Goal: Navigation & Orientation: Find specific page/section

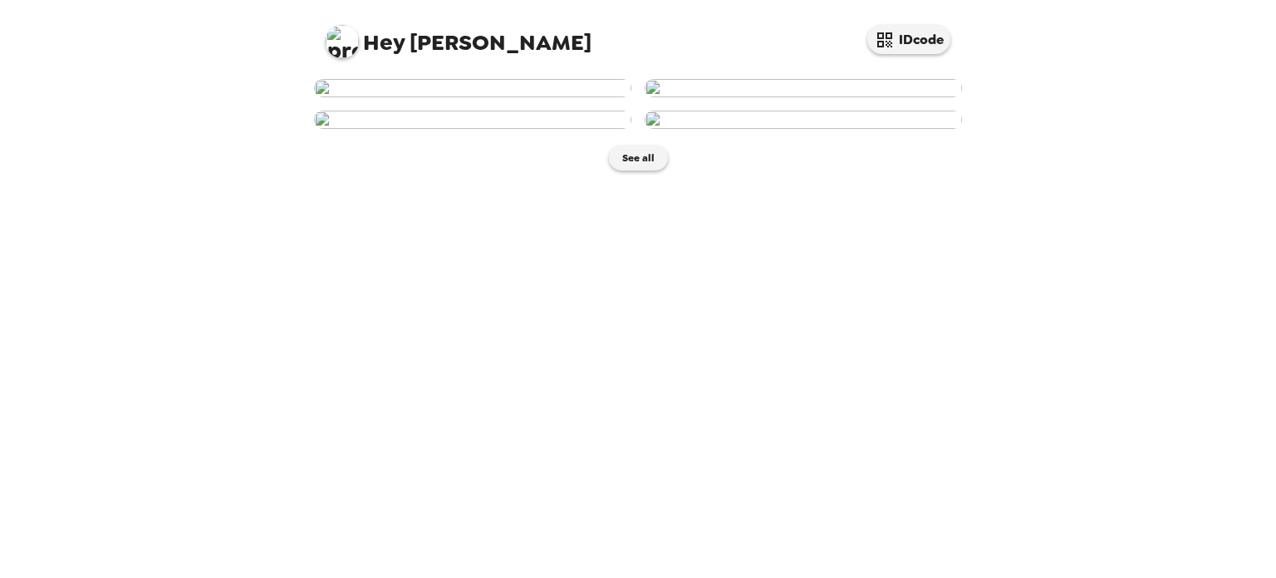
scroll to position [66, 0]
click at [848, 97] on img at bounding box center [803, 88] width 317 height 18
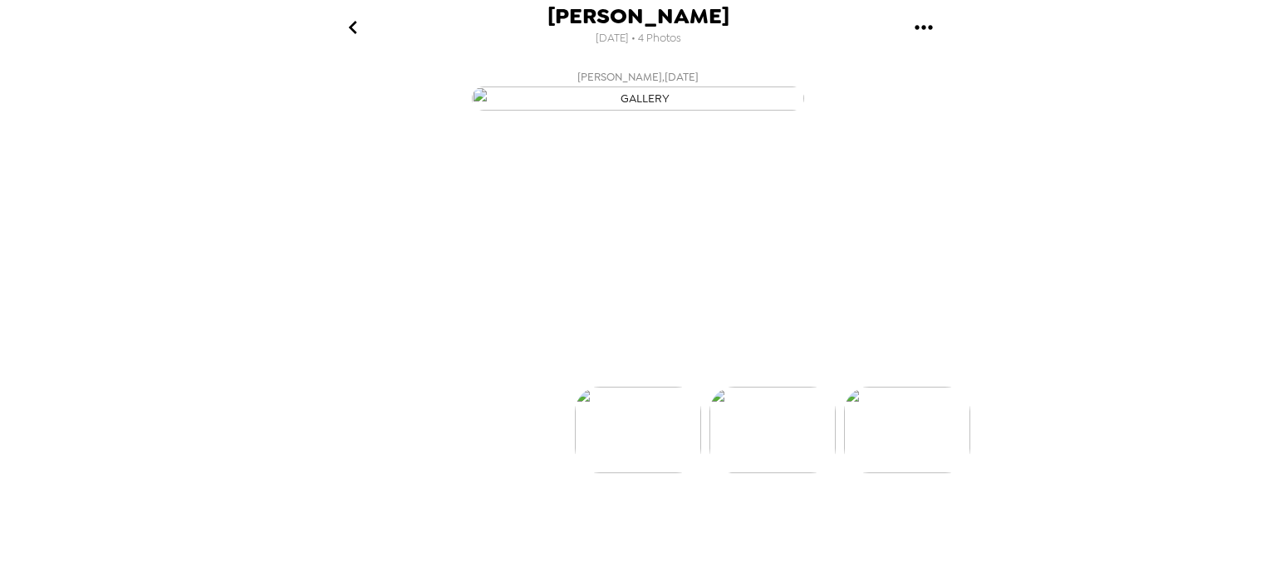
scroll to position [0, 133]
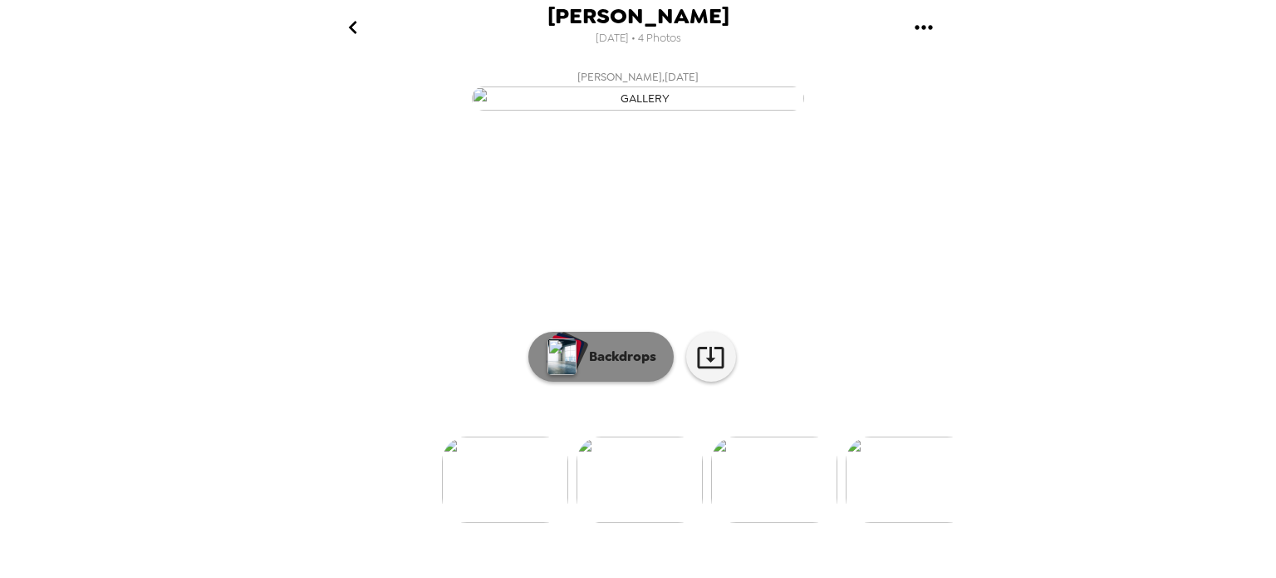
click at [592, 381] on button "Backdrops" at bounding box center [601, 357] width 145 height 50
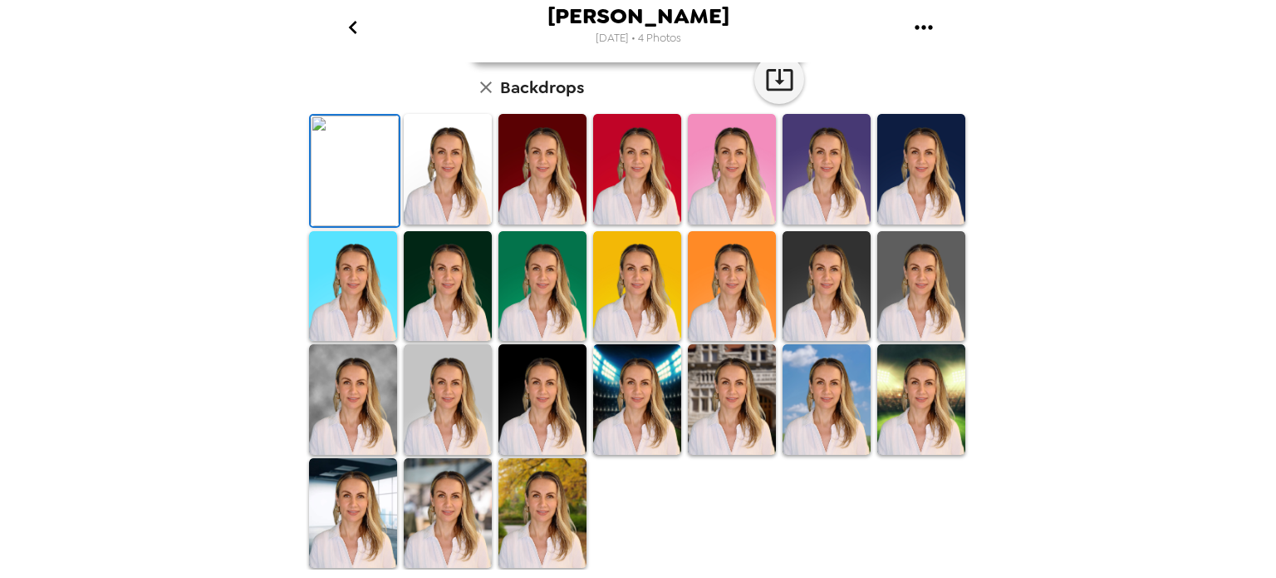
scroll to position [406, 0]
click at [534, 413] on img at bounding box center [543, 399] width 88 height 111
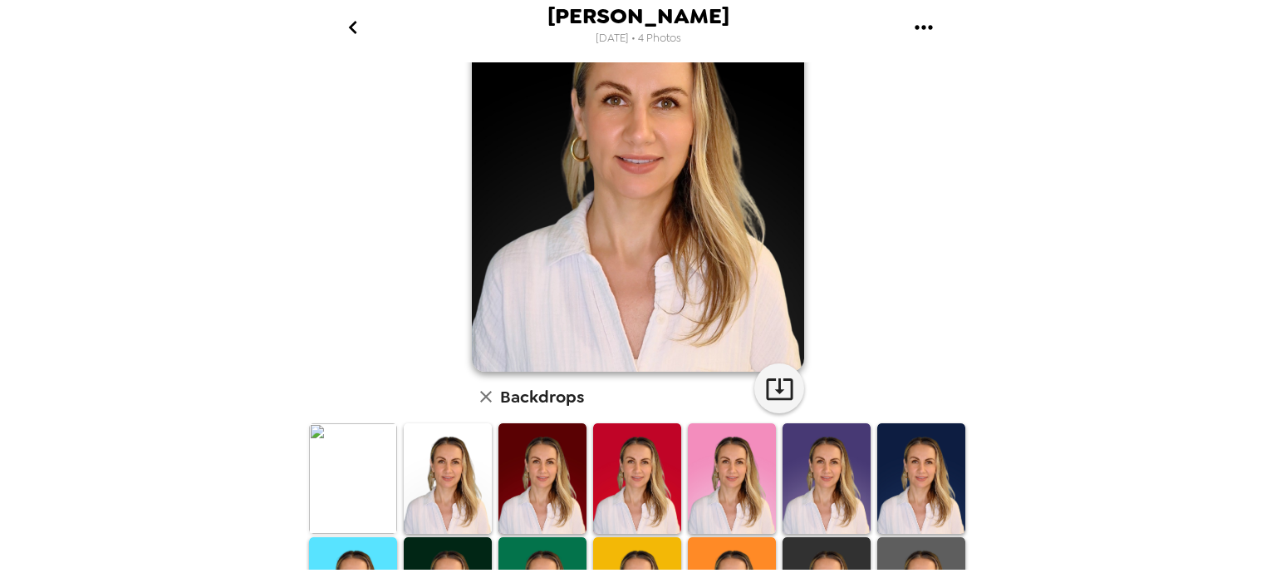
scroll to position [118, 0]
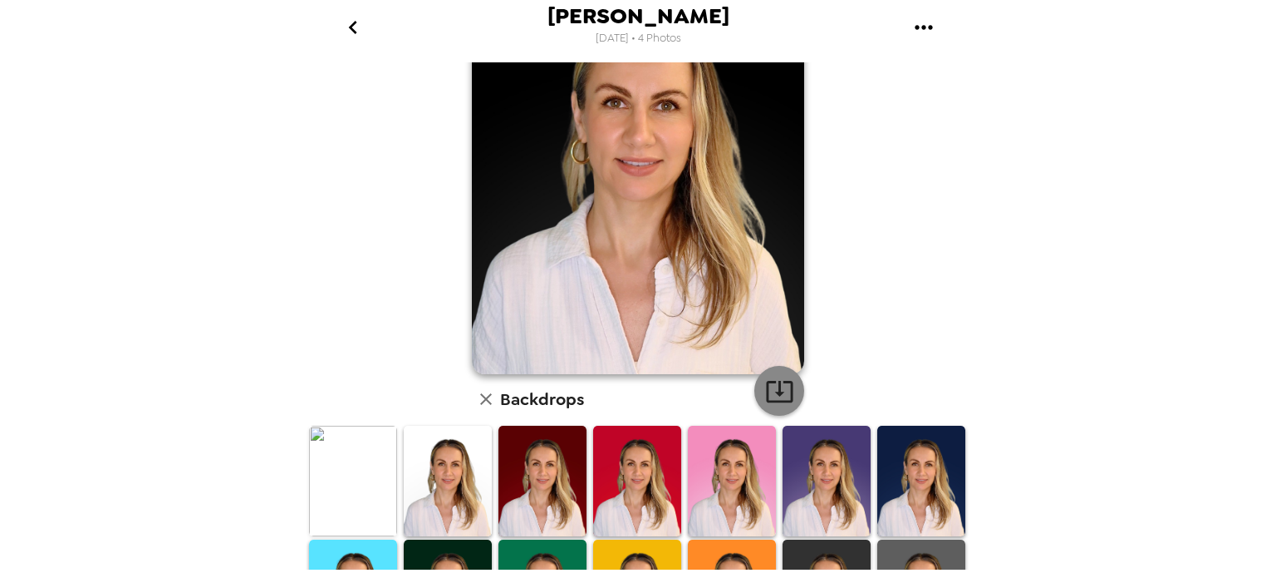
click at [767, 389] on icon "button" at bounding box center [779, 390] width 29 height 29
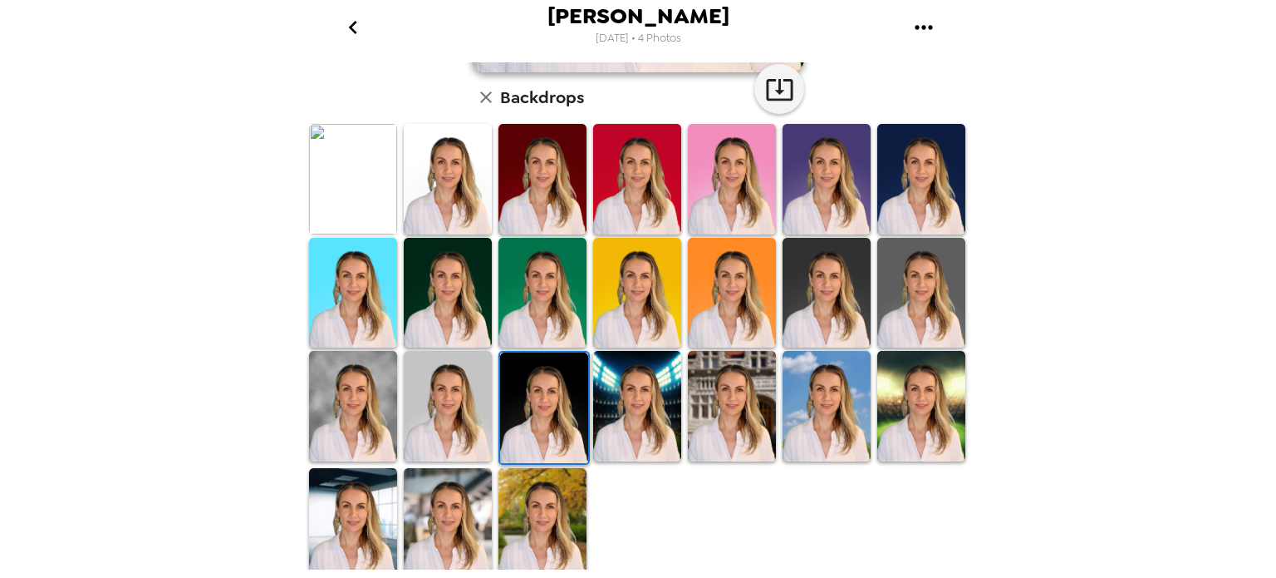
click at [455, 522] on img at bounding box center [448, 523] width 88 height 111
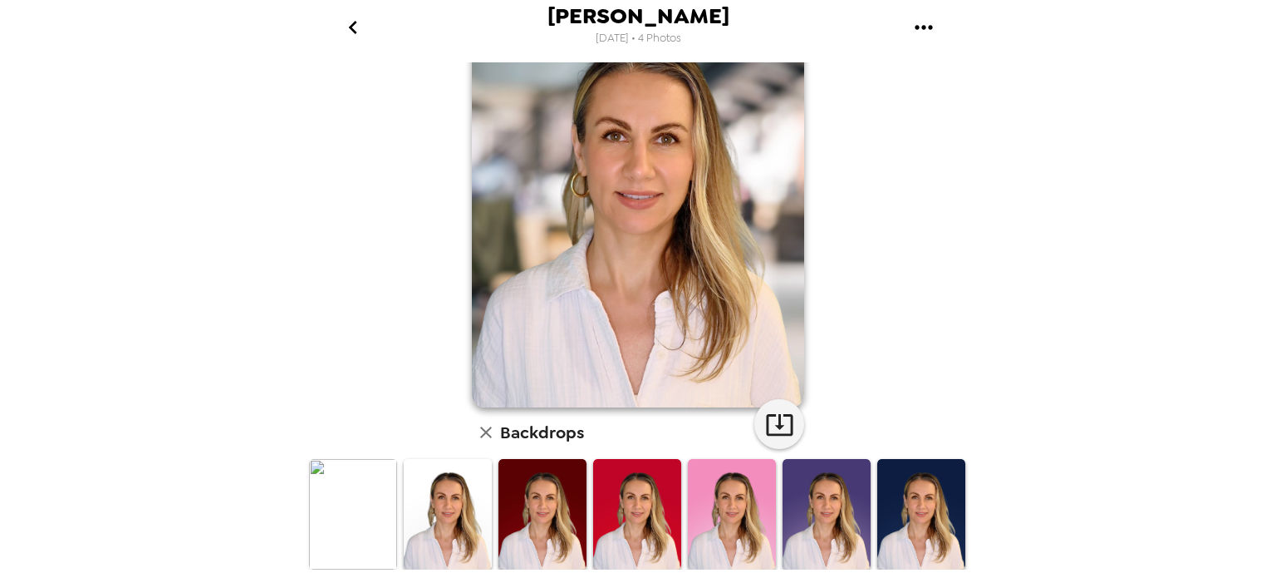
scroll to position [83, 0]
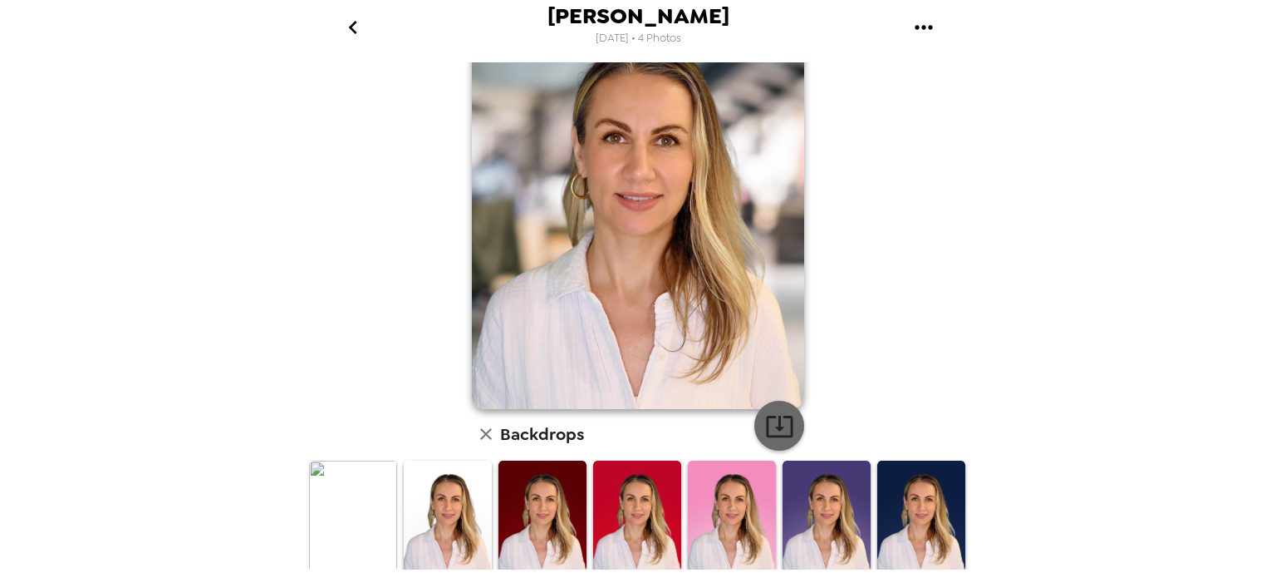
click at [766, 424] on icon "button" at bounding box center [779, 425] width 29 height 29
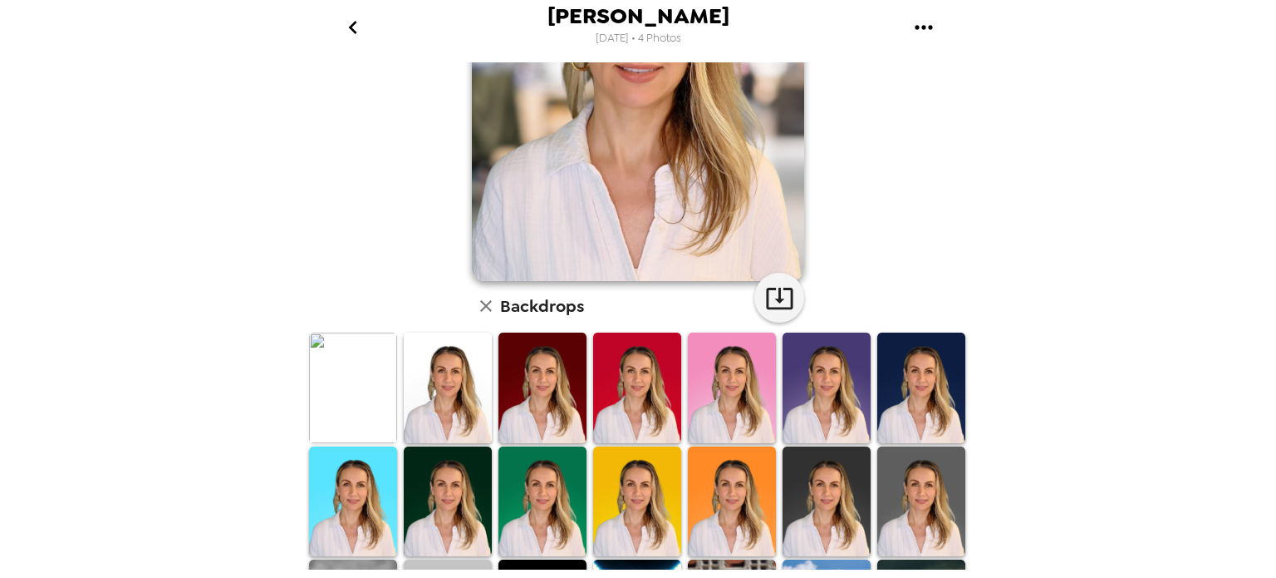
scroll to position [0, 0]
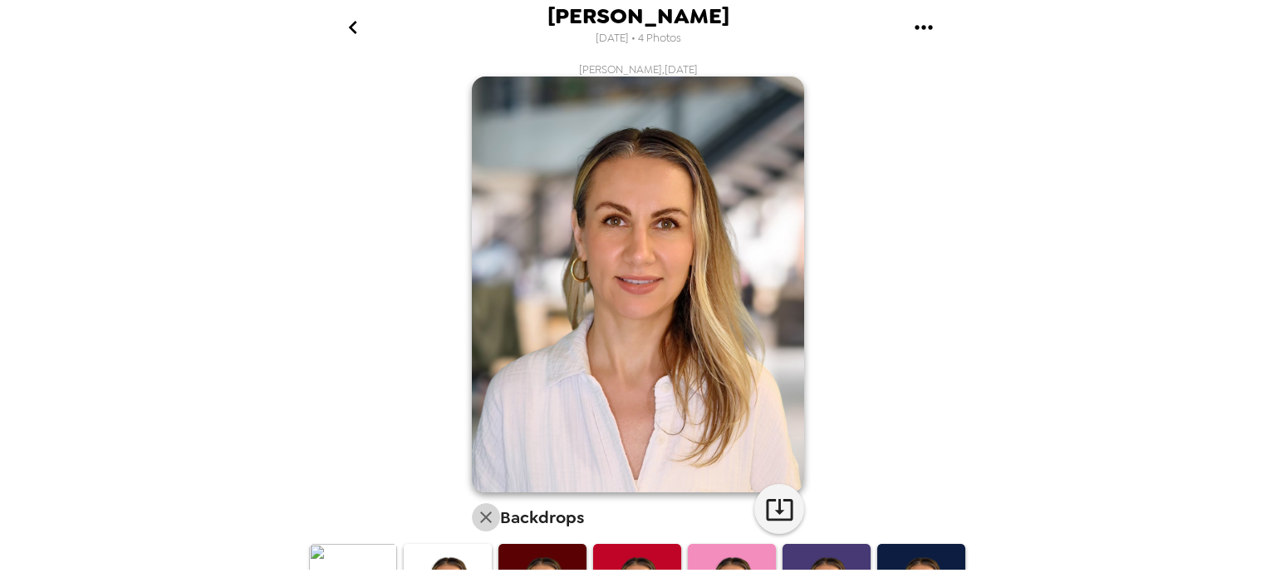
click at [485, 508] on icon "button" at bounding box center [486, 517] width 20 height 20
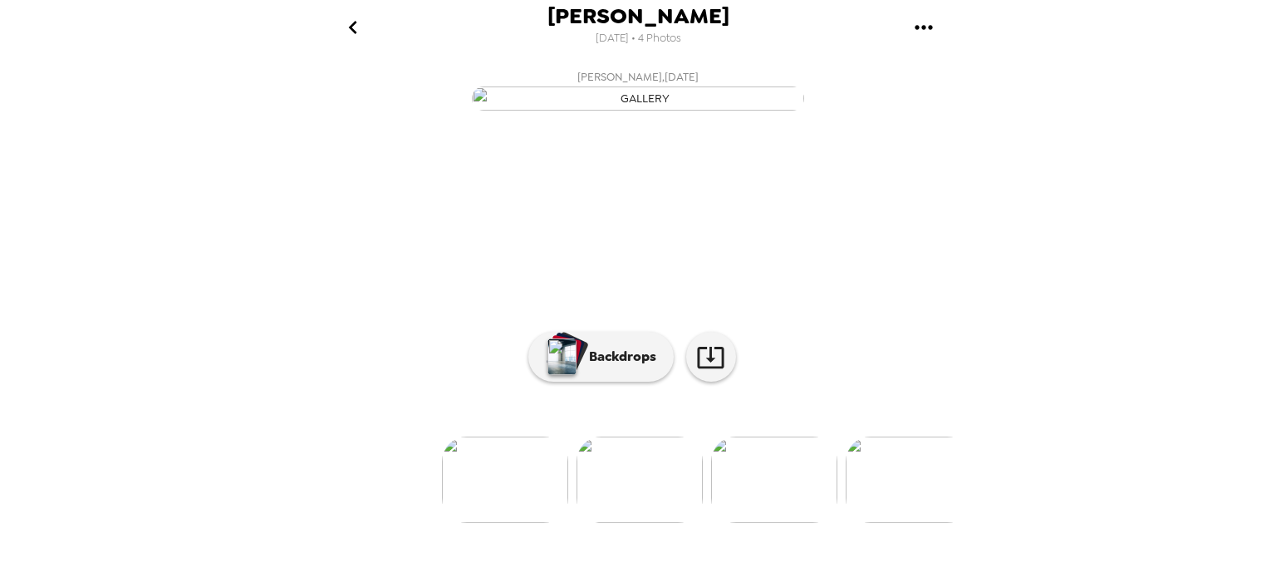
scroll to position [140, 0]
click at [902, 522] on img at bounding box center [909, 479] width 126 height 86
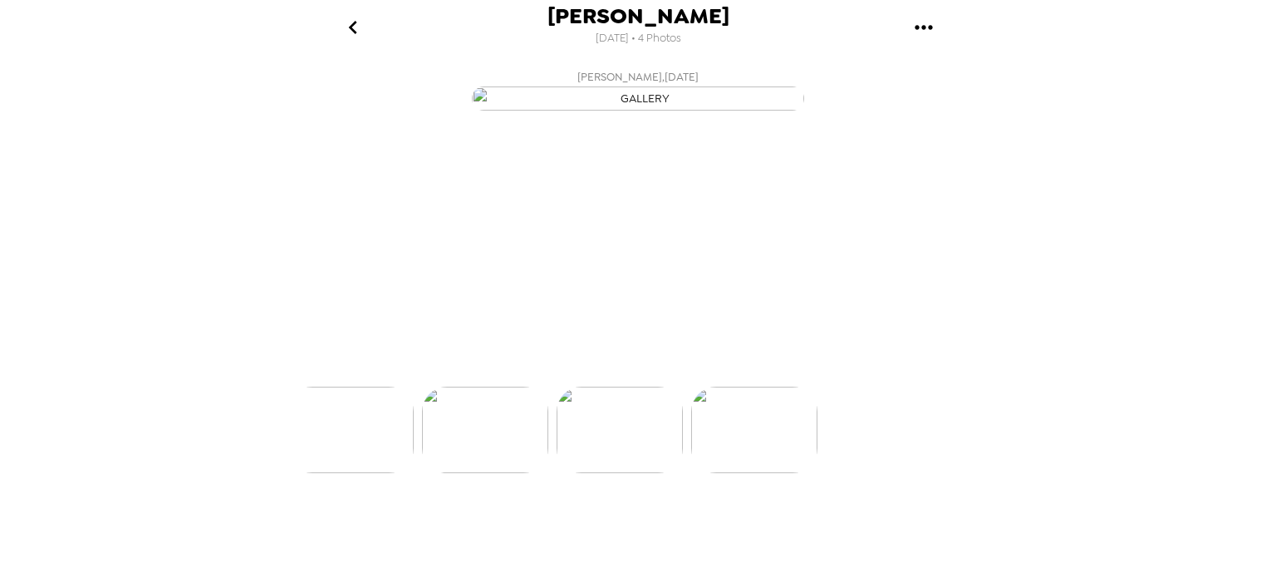
scroll to position [0, 401]
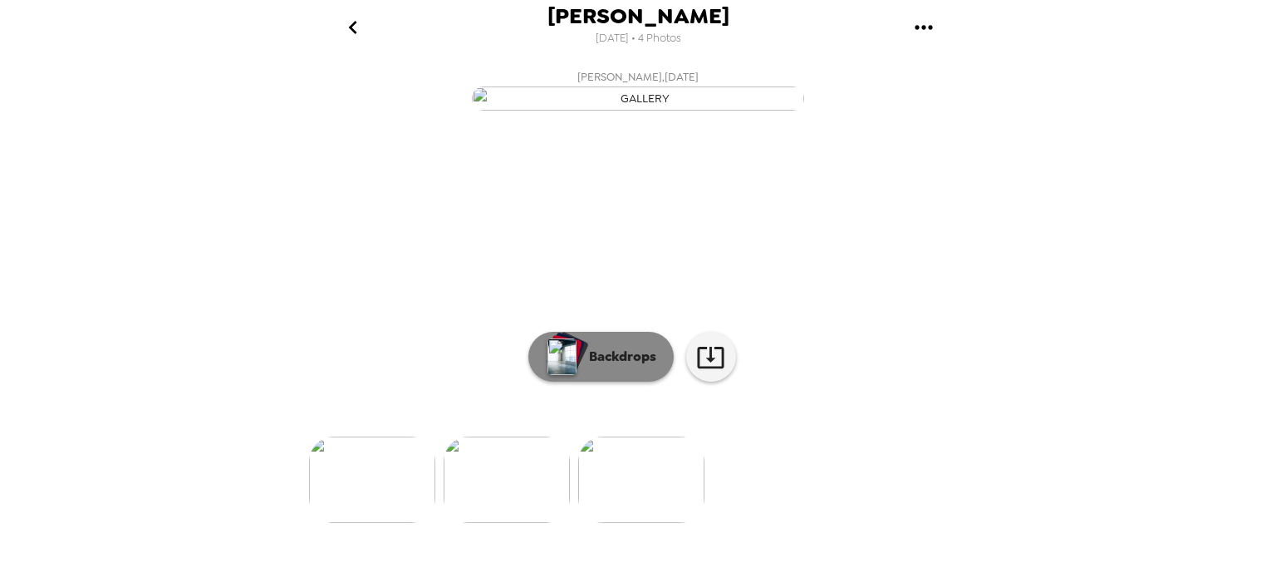
click at [615, 366] on p "Backdrops" at bounding box center [619, 357] width 76 height 20
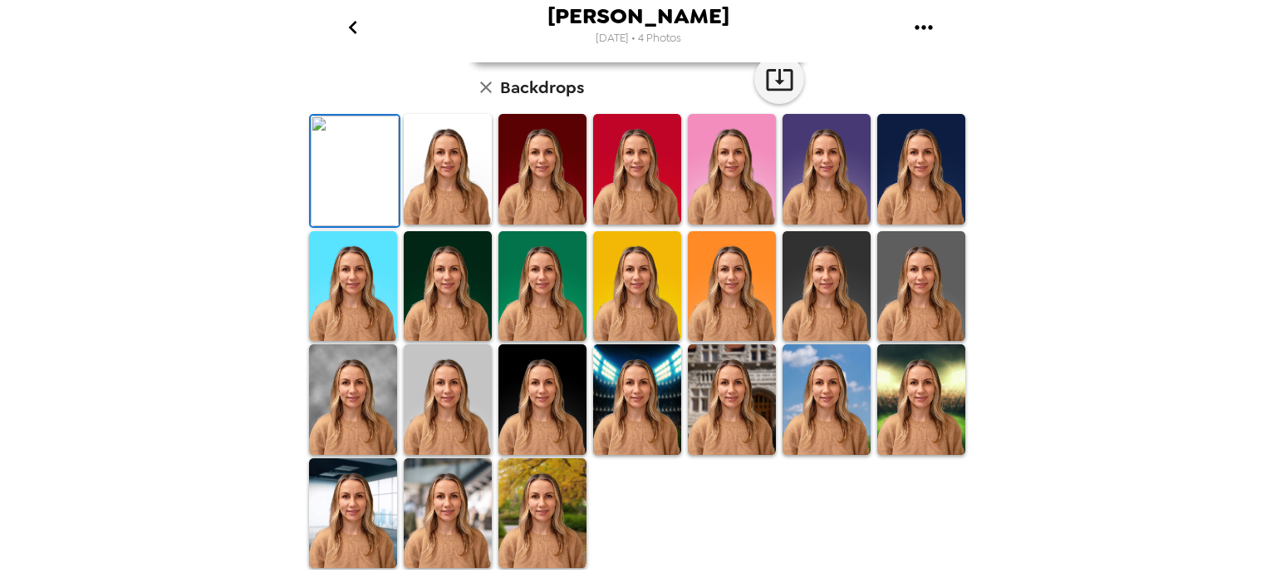
scroll to position [420, 0]
click at [444, 541] on img at bounding box center [448, 513] width 88 height 111
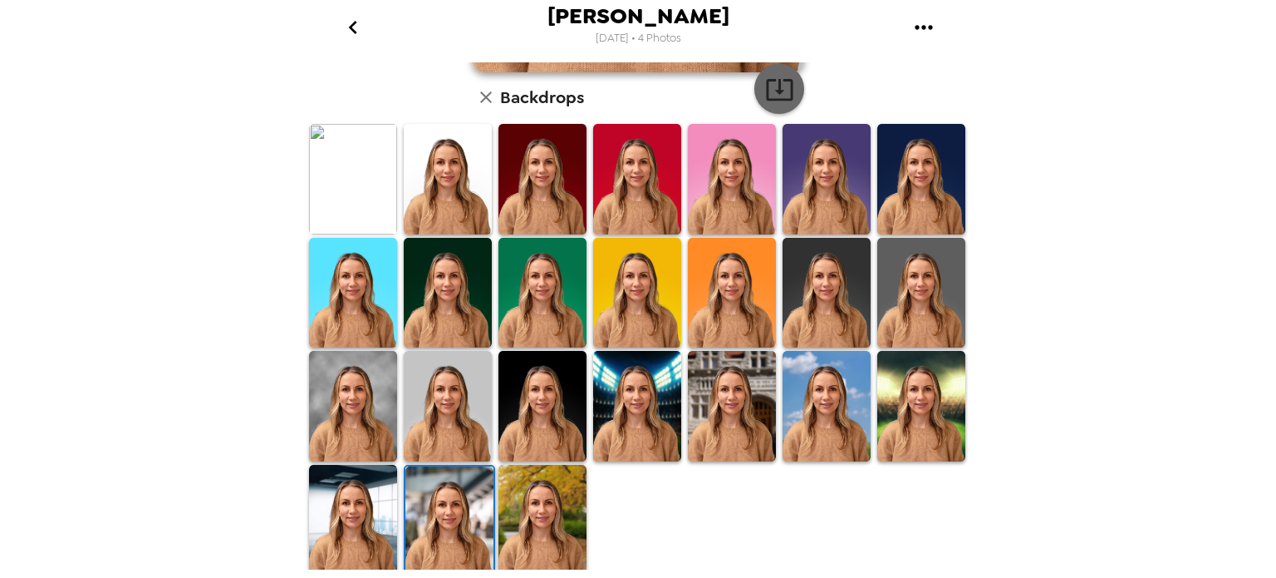
click at [784, 91] on icon "button" at bounding box center [779, 90] width 27 height 22
click at [548, 509] on img at bounding box center [543, 520] width 88 height 111
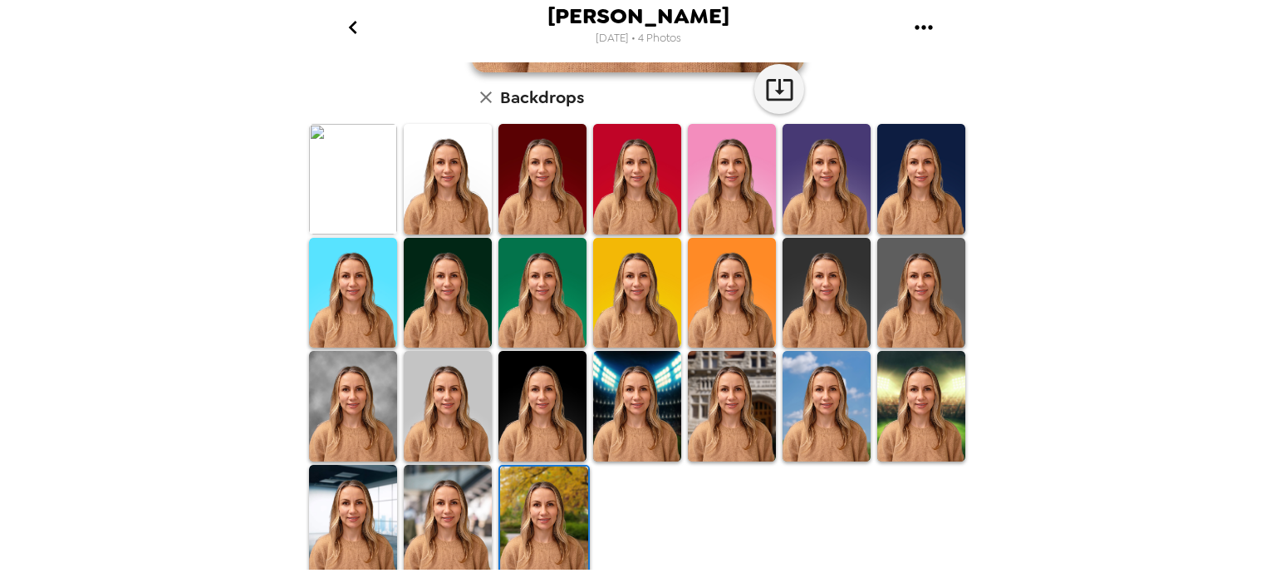
click at [543, 415] on img at bounding box center [543, 406] width 88 height 111
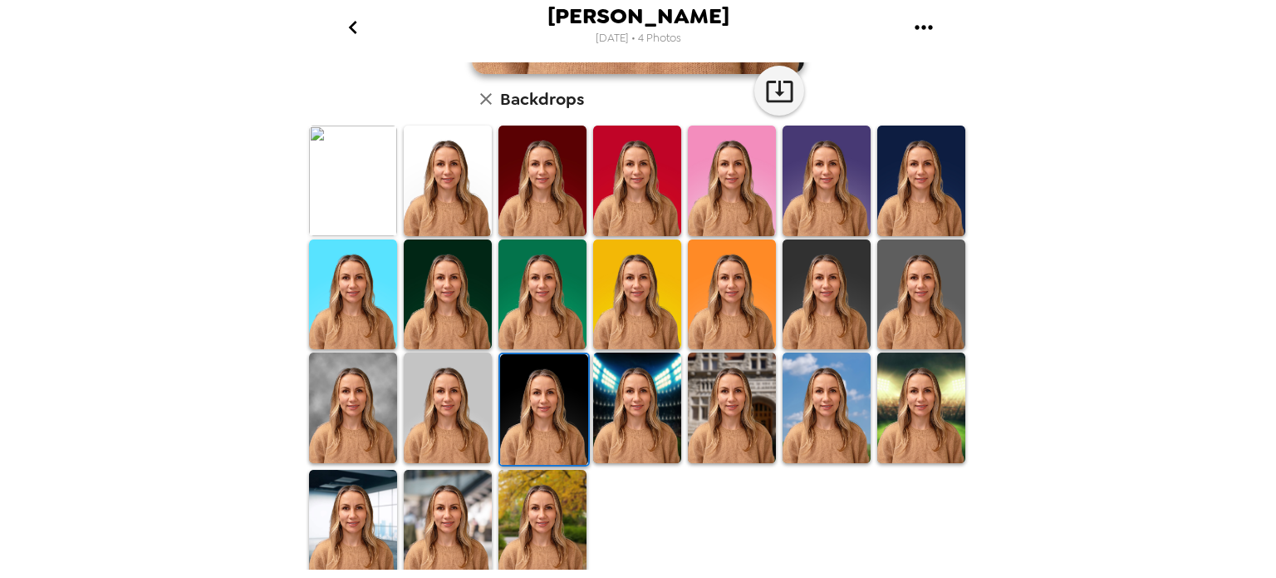
click at [550, 519] on img at bounding box center [543, 525] width 88 height 111
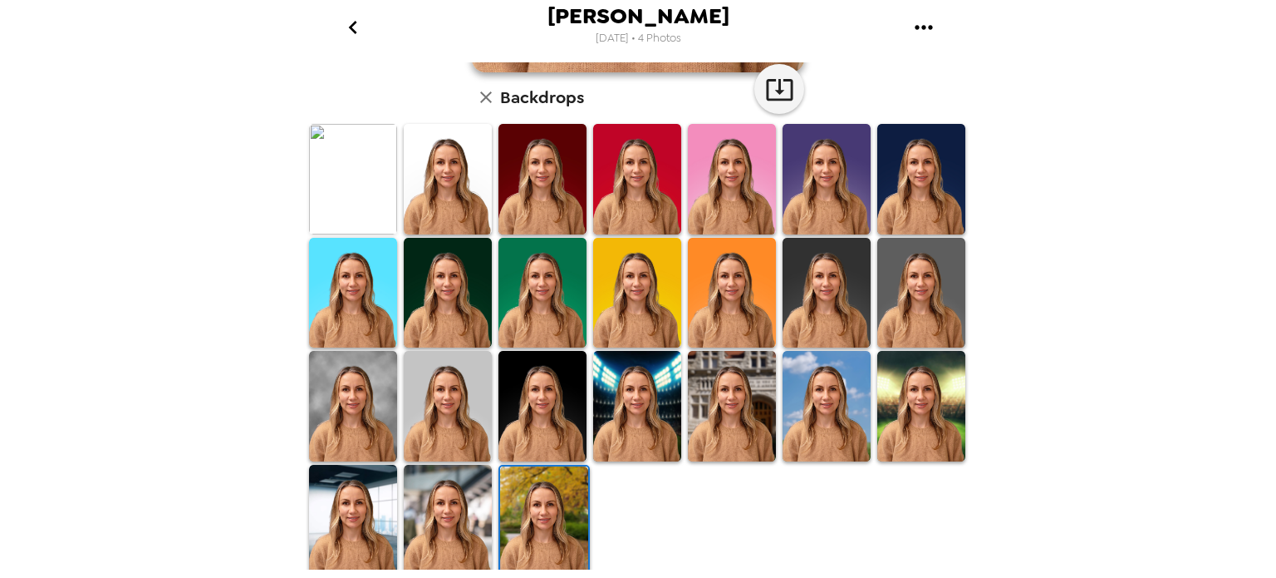
scroll to position [419, 0]
click at [545, 409] on img at bounding box center [543, 407] width 88 height 111
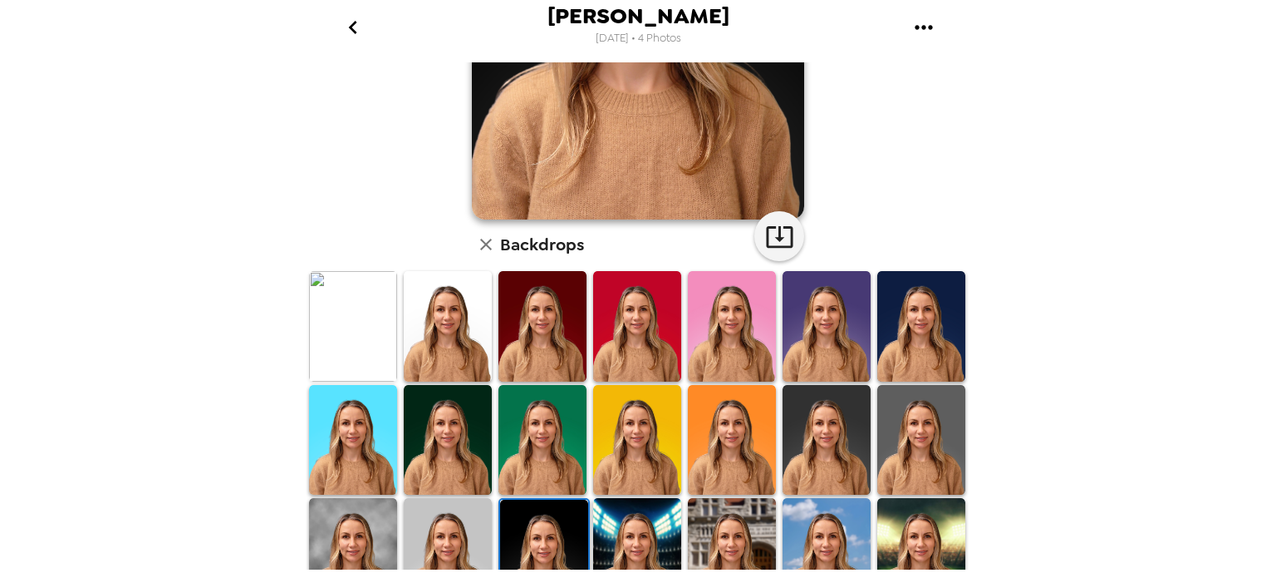
scroll to position [269, 0]
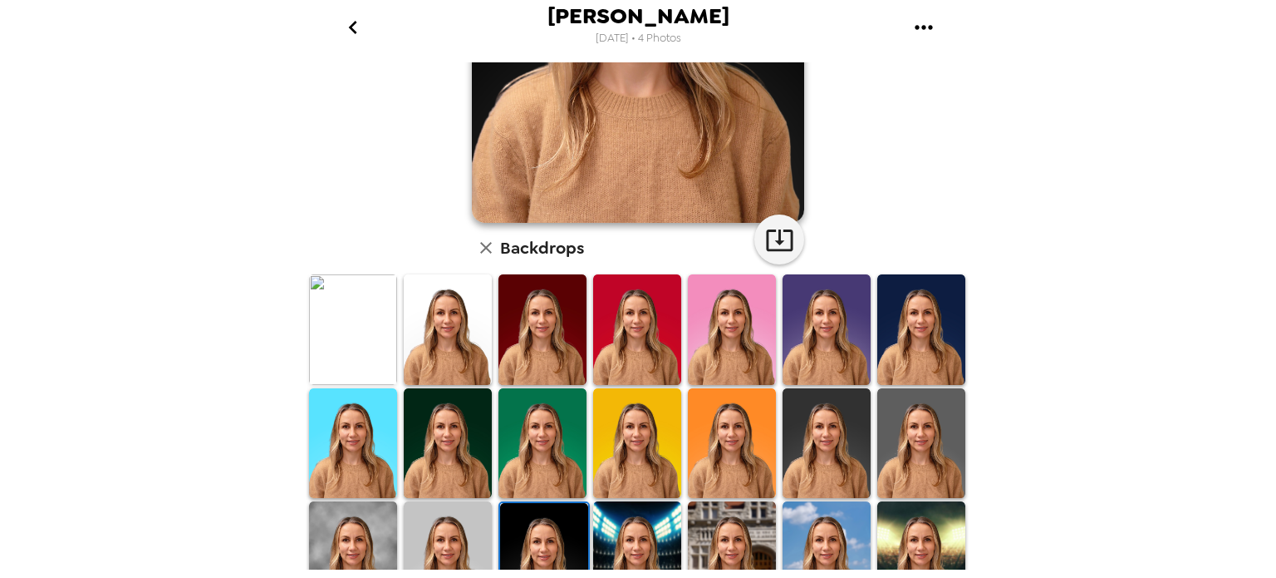
click at [492, 248] on button "button" at bounding box center [486, 248] width 28 height 28
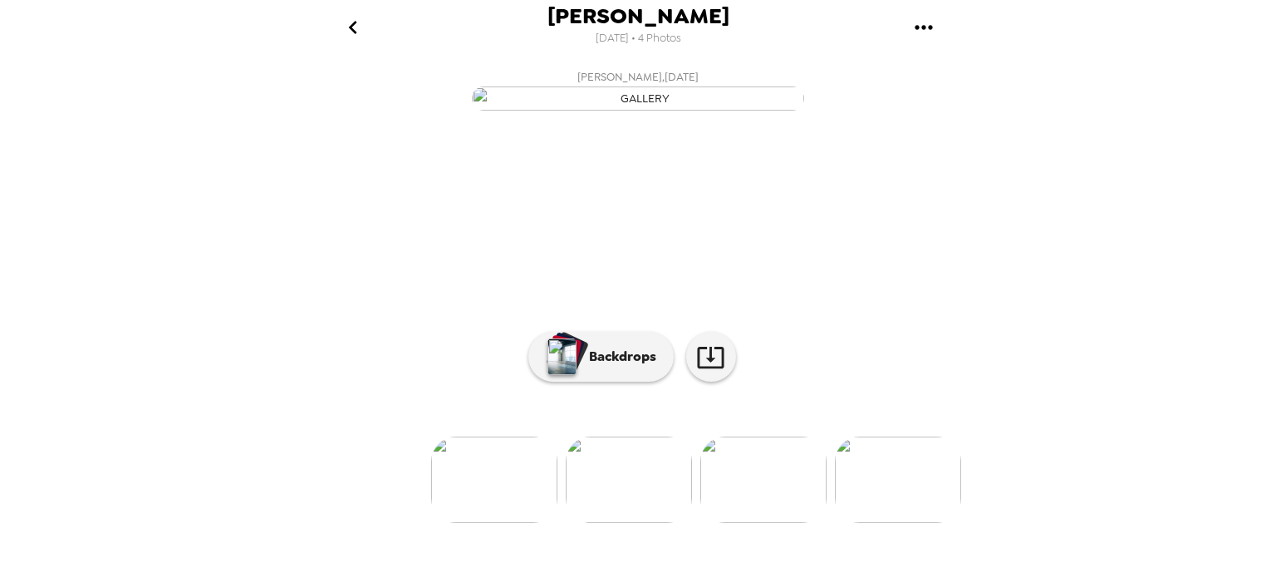
scroll to position [0, 145]
click at [745, 522] on img at bounding box center [763, 479] width 126 height 86
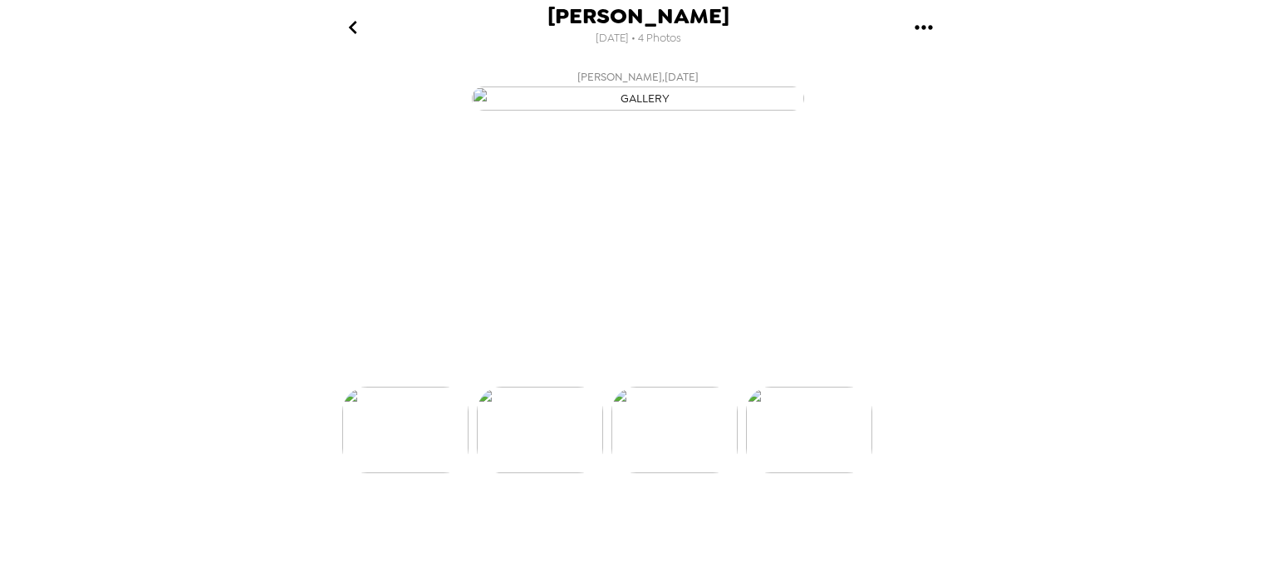
scroll to position [0, 267]
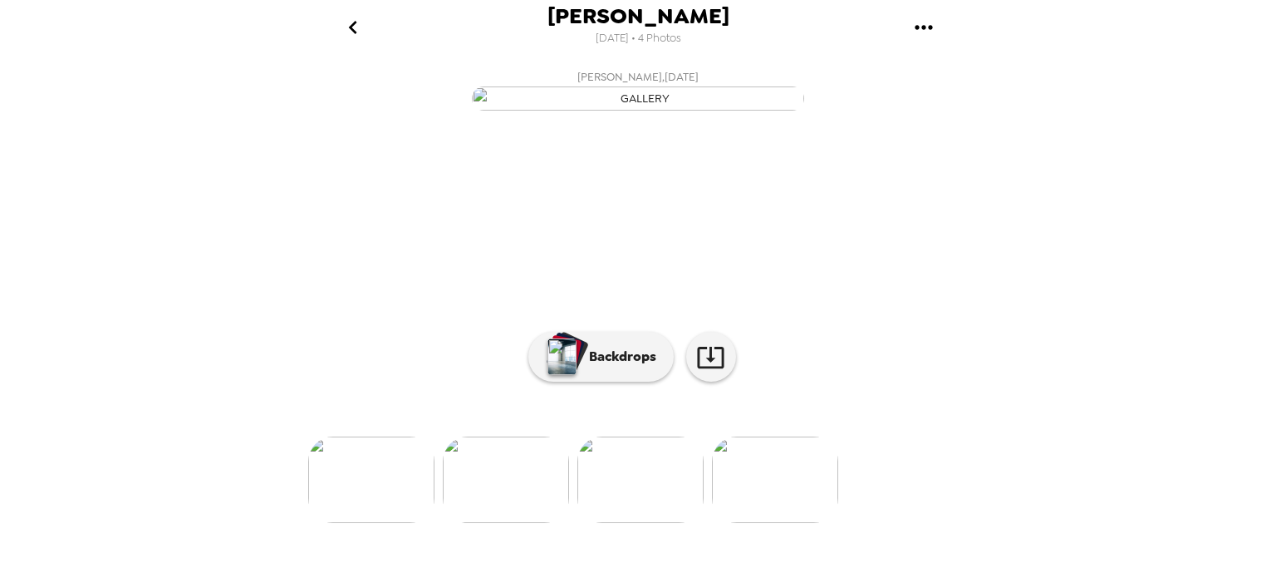
click at [369, 522] on img at bounding box center [371, 479] width 126 height 86
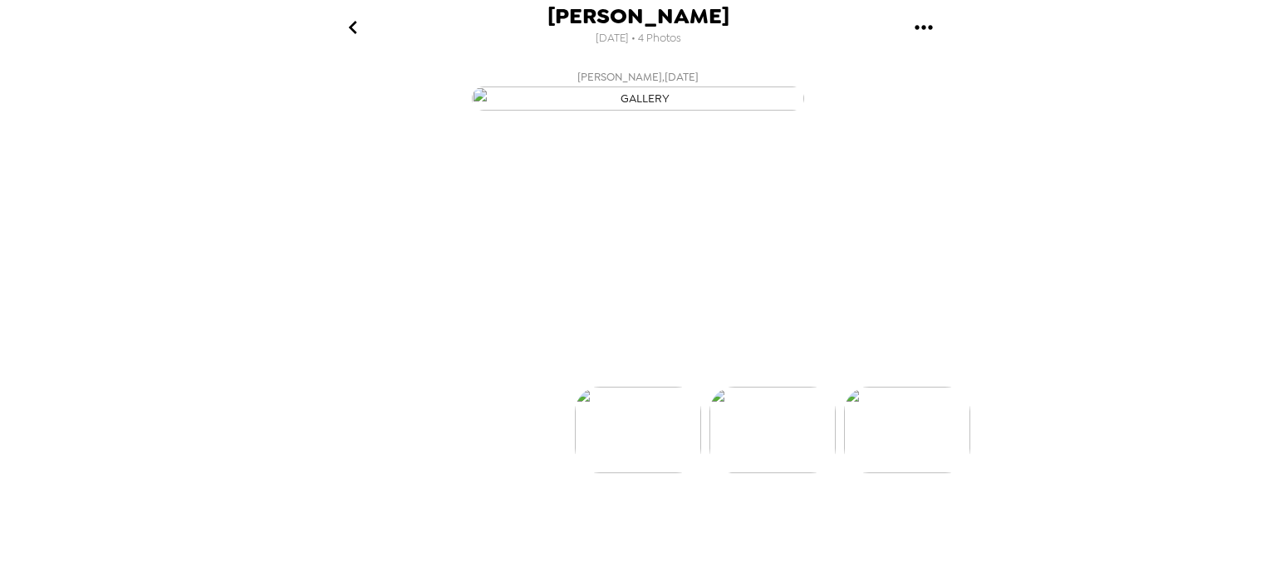
scroll to position [0, 0]
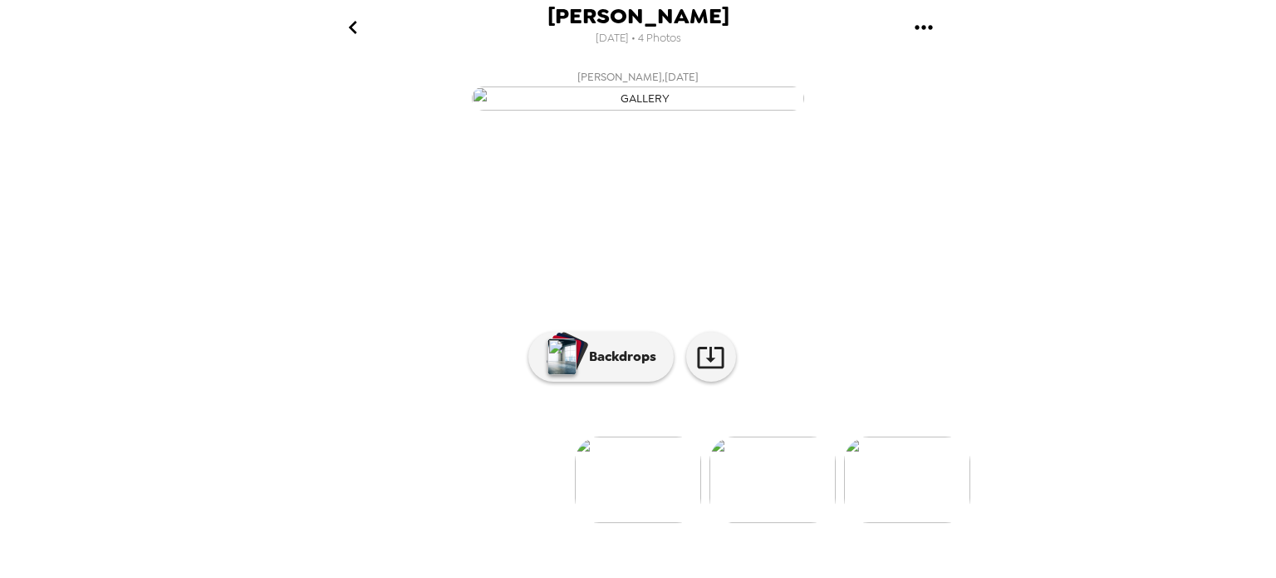
click at [782, 523] on img at bounding box center [773, 479] width 126 height 86
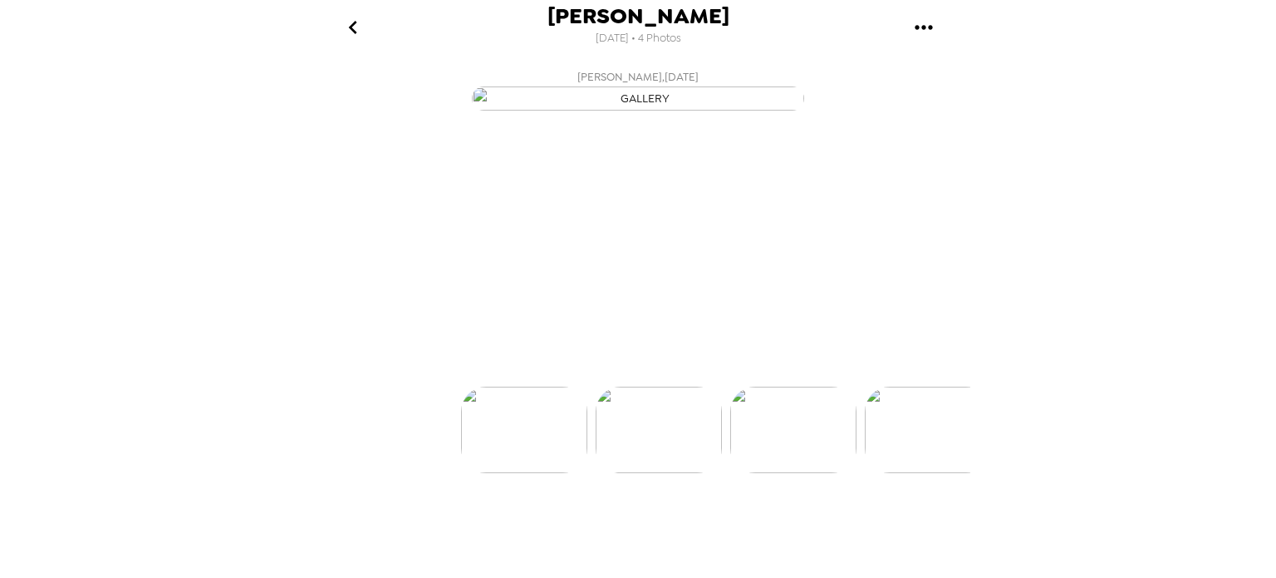
scroll to position [0, 133]
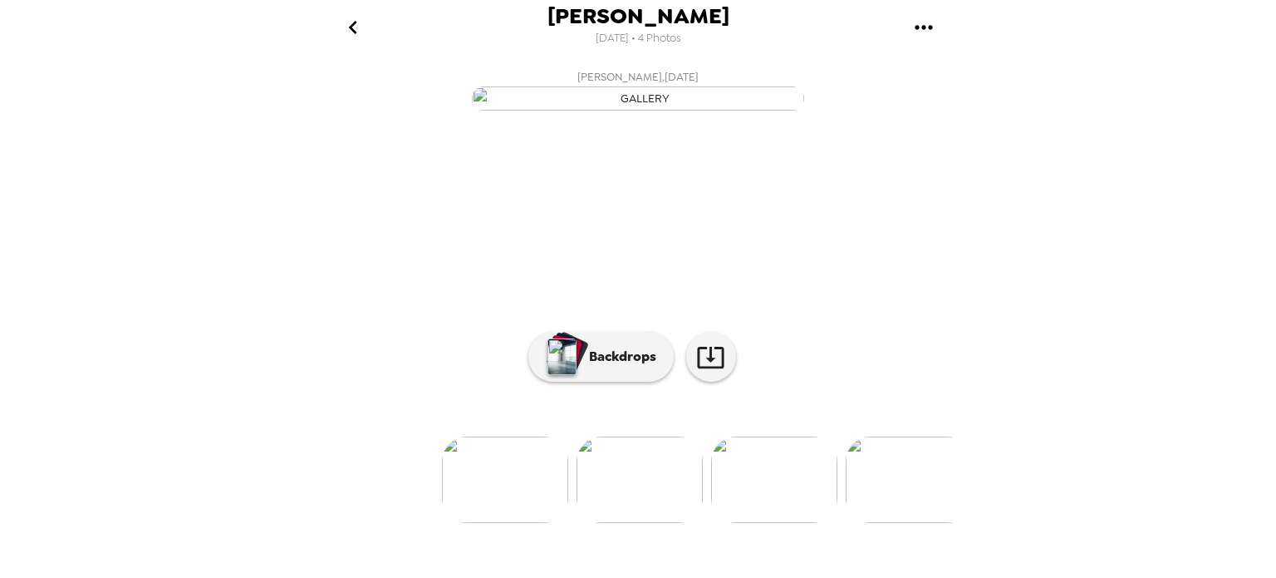
click at [801, 523] on img at bounding box center [774, 479] width 126 height 86
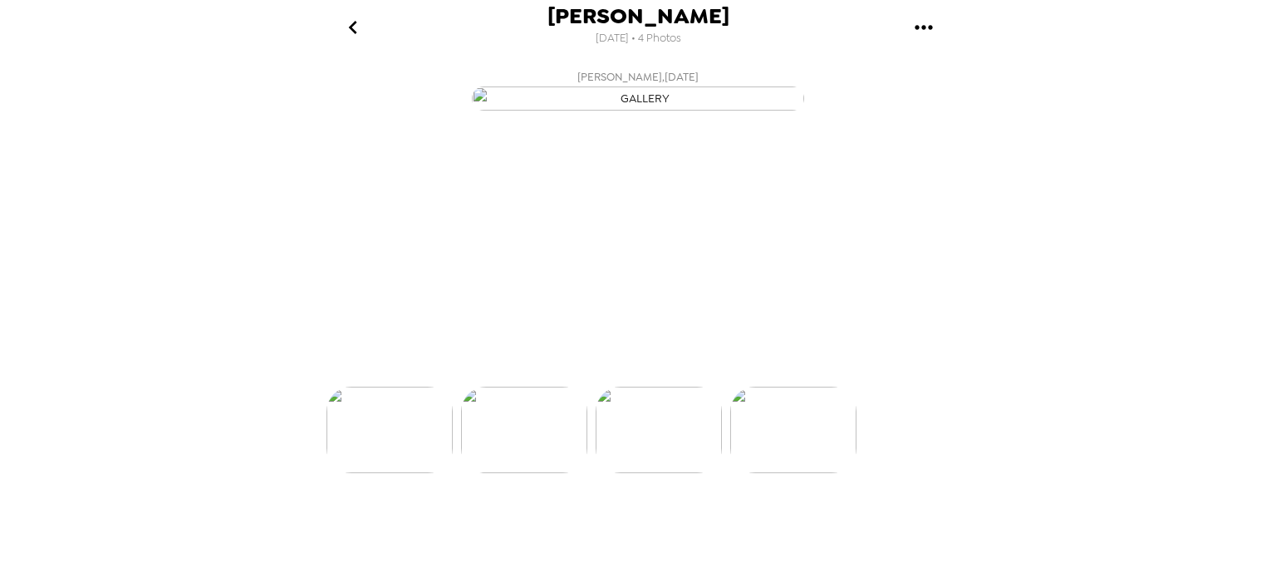
scroll to position [0, 267]
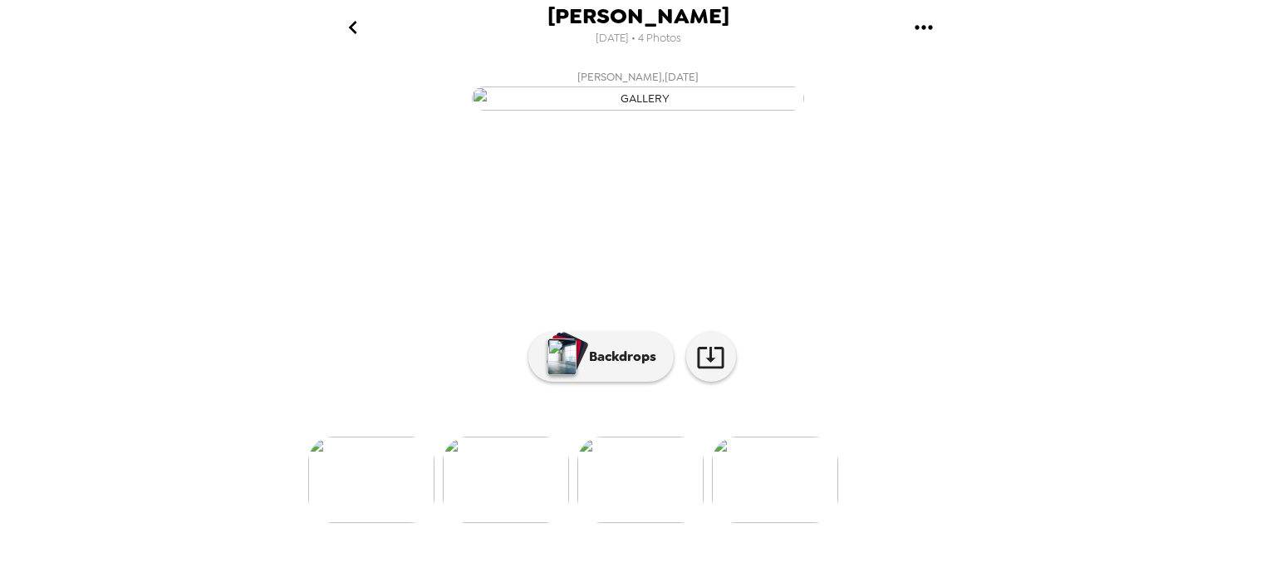
click at [368, 523] on img at bounding box center [371, 479] width 126 height 86
click at [356, 26] on icon "go back" at bounding box center [353, 27] width 27 height 27
